Goal: Task Accomplishment & Management: Manage account settings

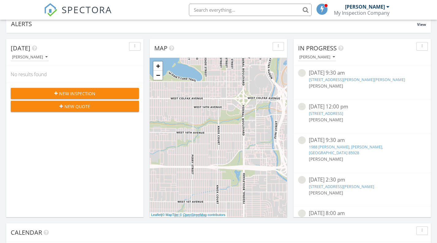
click at [323, 12] on span at bounding box center [322, 9] width 6 height 6
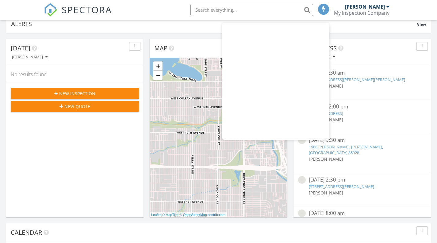
click at [109, 20] on div "SPECTORA" at bounding box center [78, 10] width 68 height 20
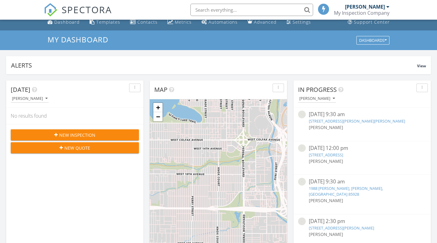
scroll to position [1, 0]
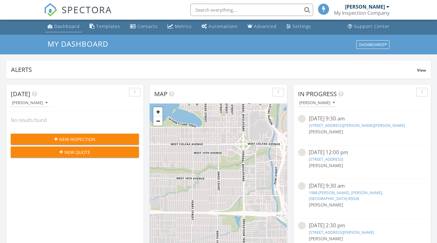
click at [62, 28] on div "Dashboard" at bounding box center [66, 26] width 25 height 6
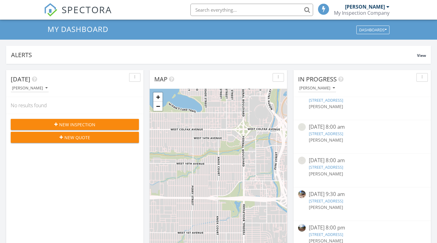
scroll to position [16, 0]
click at [159, 109] on link "−" at bounding box center [157, 106] width 9 height 9
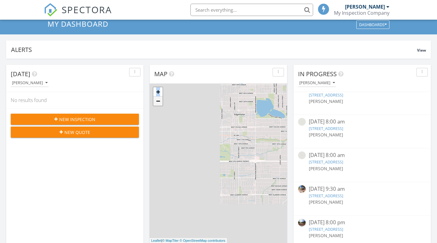
click at [159, 109] on div "+ − Leaflet | © MapTiler © OpenStreetMap contributors" at bounding box center [218, 162] width 137 height 159
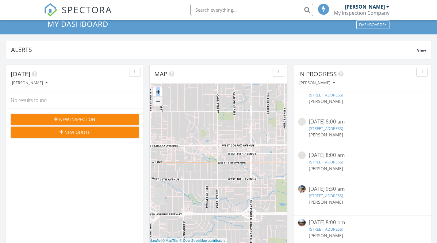
click at [159, 109] on div "+ − Leaflet | © MapTiler © OpenStreetMap contributors" at bounding box center [218, 162] width 137 height 159
click at [157, 100] on link "−" at bounding box center [157, 100] width 9 height 9
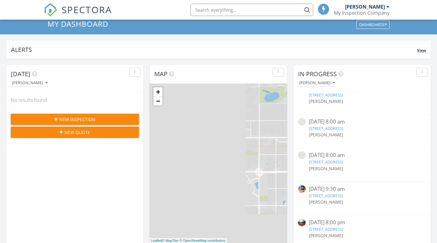
click at [141, 52] on div "Alerts" at bounding box center [214, 49] width 406 height 8
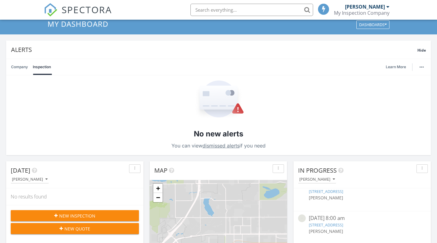
click at [21, 66] on link "Company" at bounding box center [19, 67] width 17 height 16
click at [171, 44] on div "Alerts Hide" at bounding box center [218, 49] width 425 height 18
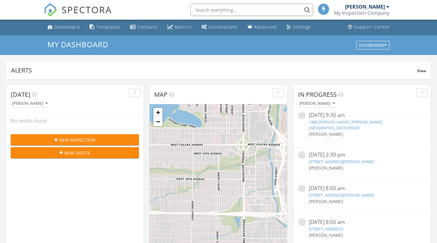
scroll to position [66, 0]
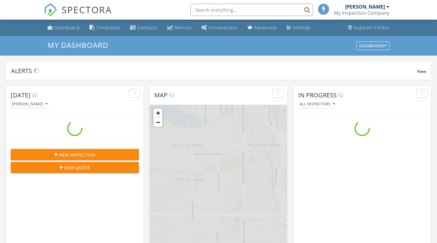
scroll to position [568, 447]
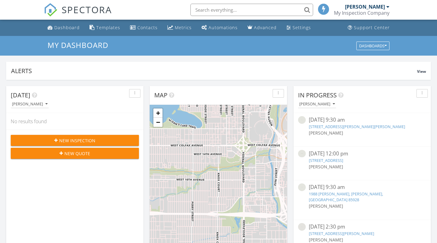
click at [137, 94] on div "button" at bounding box center [135, 93] width 6 height 4
click at [143, 107] on div "Refresh" at bounding box center [145, 107] width 22 height 7
click at [138, 93] on button "button" at bounding box center [134, 93] width 11 height 9
click at [141, 106] on div "Refresh" at bounding box center [145, 107] width 22 height 7
click at [137, 94] on div "button" at bounding box center [135, 93] width 6 height 4
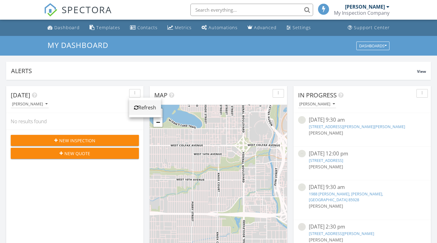
click at [142, 108] on div "Refresh" at bounding box center [145, 107] width 22 height 7
click at [138, 94] on button "button" at bounding box center [134, 93] width 11 height 9
click at [139, 108] on div "Refresh" at bounding box center [145, 107] width 22 height 7
click at [138, 93] on button "button" at bounding box center [134, 93] width 11 height 9
click at [143, 110] on div "Refresh" at bounding box center [145, 107] width 22 height 7
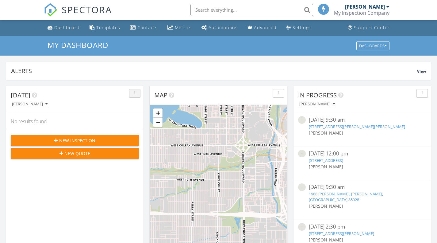
click at [138, 95] on button "button" at bounding box center [134, 93] width 11 height 9
click at [140, 108] on div "Refresh" at bounding box center [145, 107] width 22 height 7
click at [134, 93] on div "button" at bounding box center [135, 93] width 6 height 4
click at [141, 107] on div "Refresh" at bounding box center [145, 107] width 22 height 7
click at [138, 95] on button "button" at bounding box center [134, 93] width 11 height 9
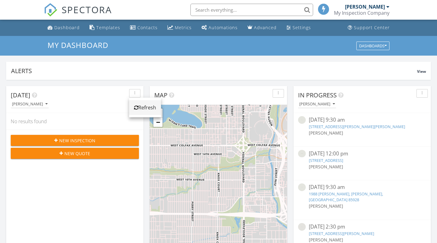
click at [143, 107] on div "Refresh" at bounding box center [145, 107] width 22 height 7
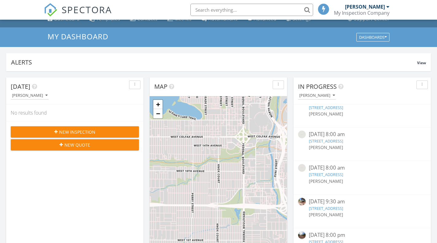
scroll to position [12, 0]
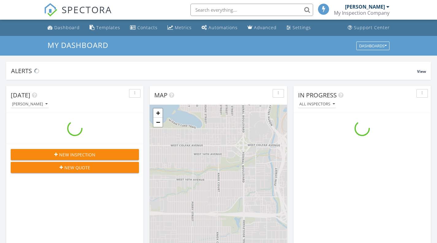
scroll to position [568, 447]
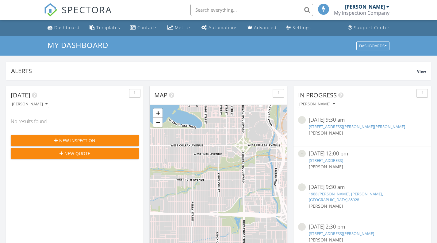
click at [135, 95] on icon "button" at bounding box center [134, 93] width 1 height 4
click at [140, 105] on div "Refresh" at bounding box center [145, 107] width 22 height 7
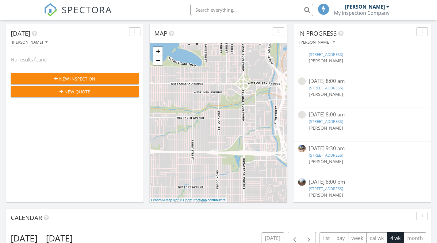
scroll to position [0, 0]
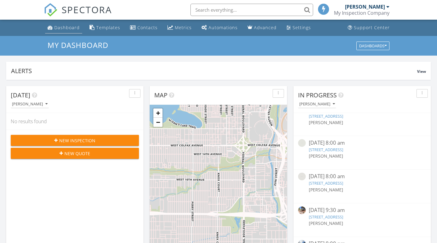
click at [60, 29] on div "Dashboard" at bounding box center [66, 28] width 25 height 6
click at [136, 93] on div "button" at bounding box center [135, 93] width 6 height 4
click at [144, 108] on div "Refresh" at bounding box center [145, 107] width 22 height 7
click at [132, 91] on button "button" at bounding box center [134, 93] width 11 height 9
click at [140, 106] on div "Refresh" at bounding box center [145, 107] width 22 height 7
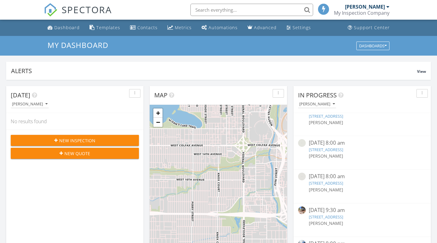
click at [137, 93] on div "button" at bounding box center [135, 93] width 6 height 4
click at [145, 110] on div "Refresh" at bounding box center [145, 107] width 22 height 7
click at [422, 69] on span "View" at bounding box center [421, 71] width 9 height 5
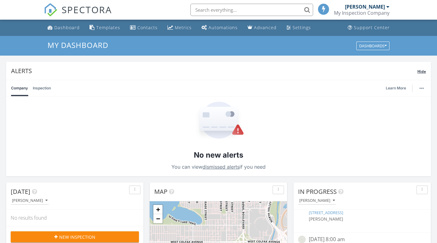
click at [422, 69] on span "Hide" at bounding box center [421, 71] width 9 height 5
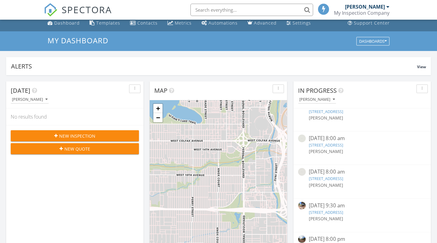
scroll to position [4, 0]
click at [137, 89] on div "button" at bounding box center [135, 89] width 6 height 4
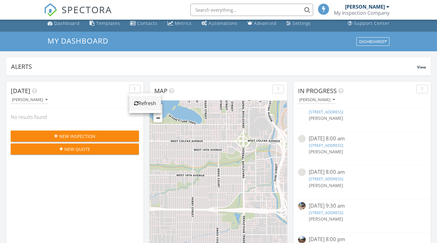
click at [136, 100] on div "Refresh" at bounding box center [145, 102] width 22 height 7
